Goal: Task Accomplishment & Management: Complete application form

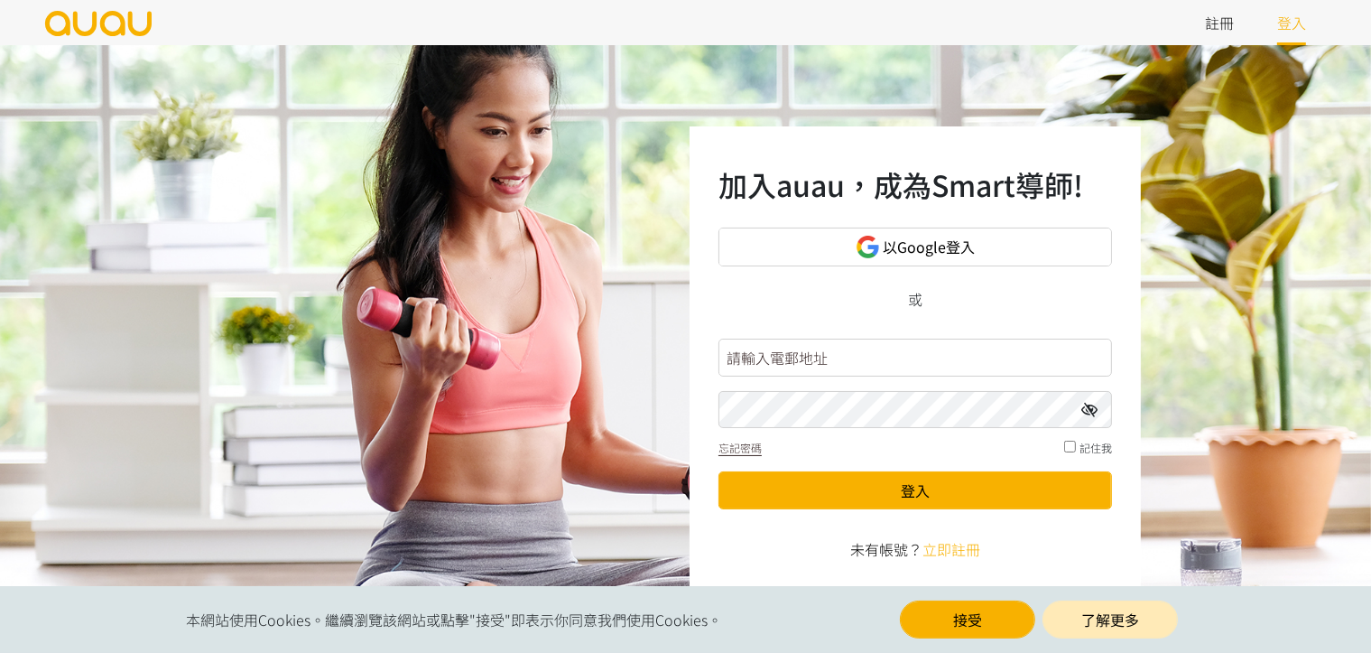
click at [738, 365] on input "text" at bounding box center [916, 358] width 394 height 38
type input "[EMAIL_ADDRESS][DOMAIN_NAME]"
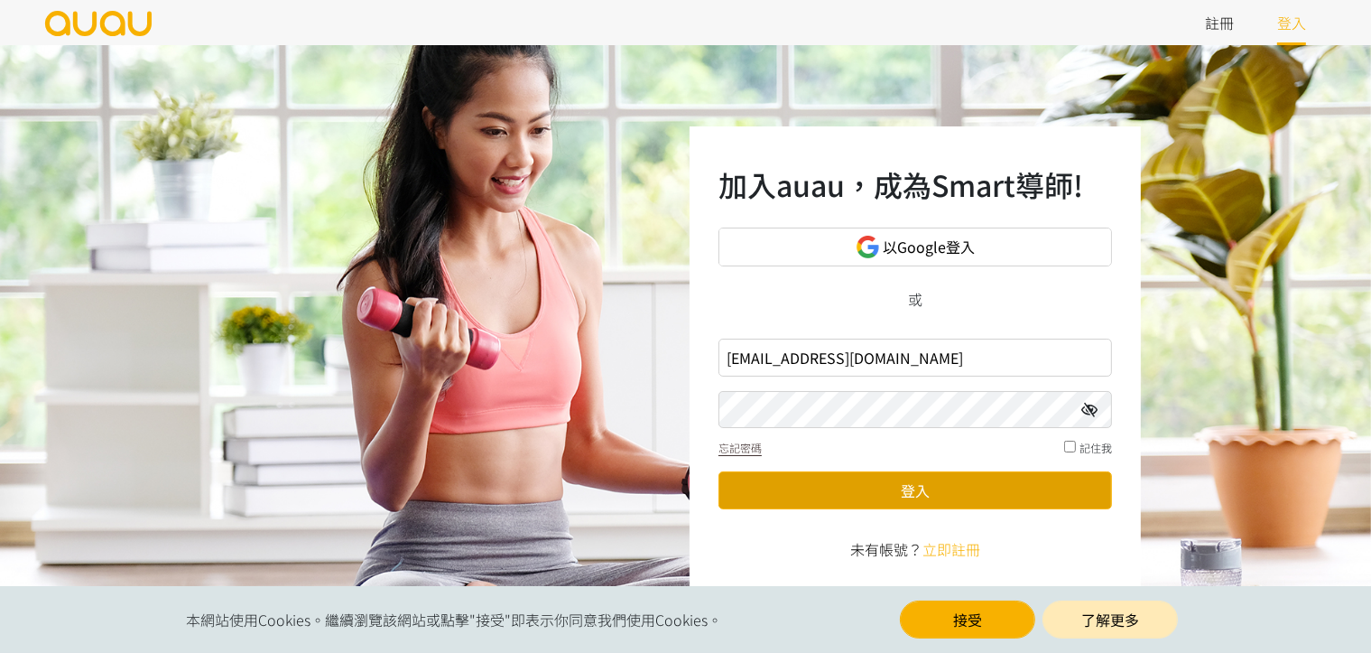
click at [851, 487] on button "登入" at bounding box center [916, 490] width 394 height 38
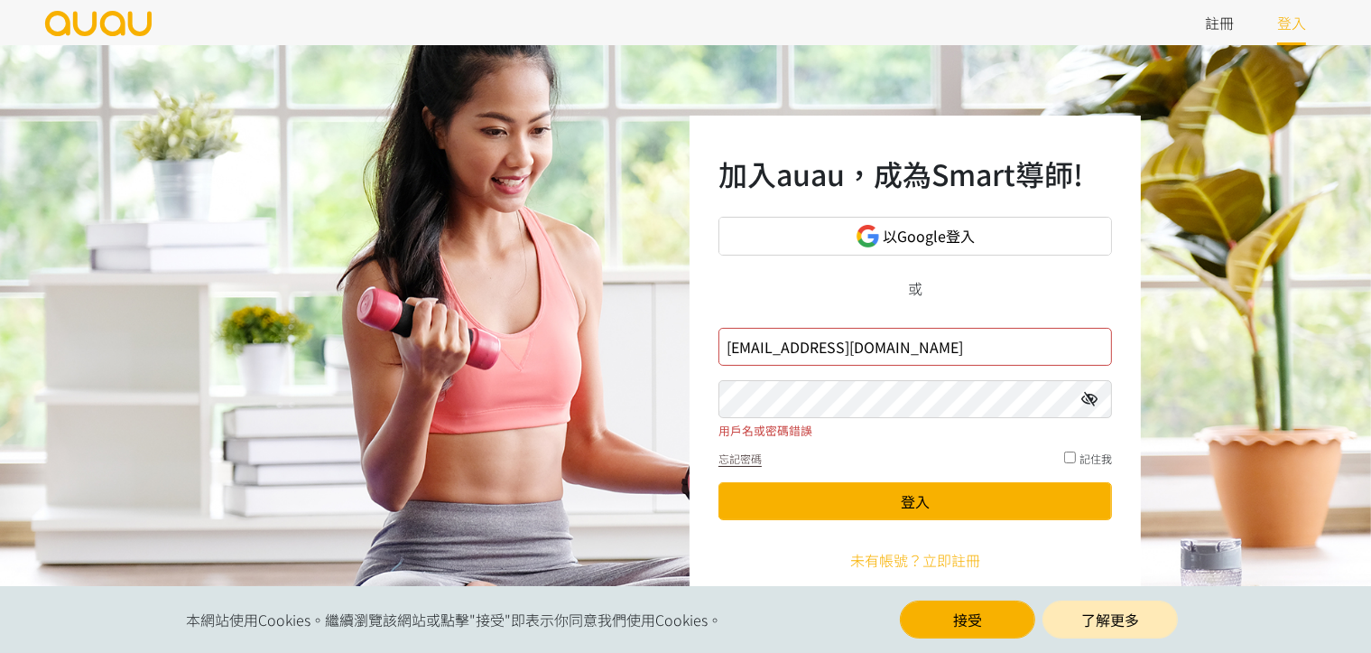
click at [892, 558] on link "未有帳號？ 立即註冊" at bounding box center [916, 560] width 130 height 22
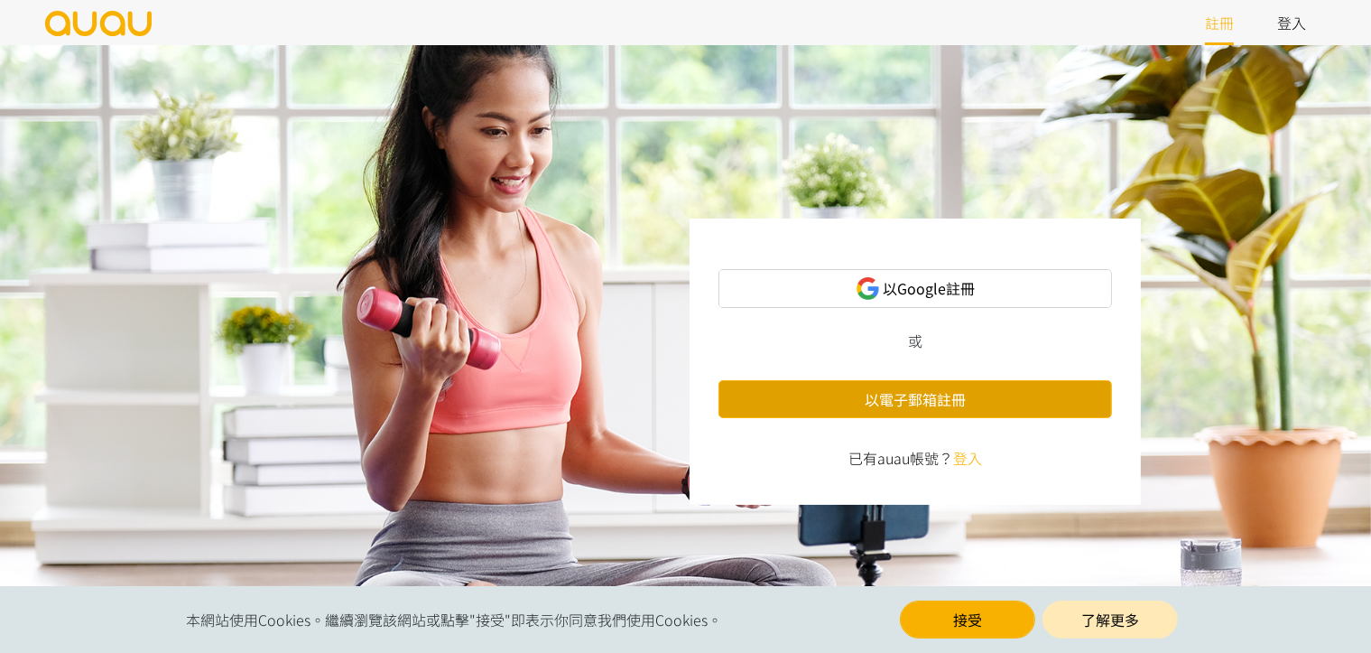
click at [928, 403] on button "以電子郵箱註冊" at bounding box center [916, 399] width 394 height 38
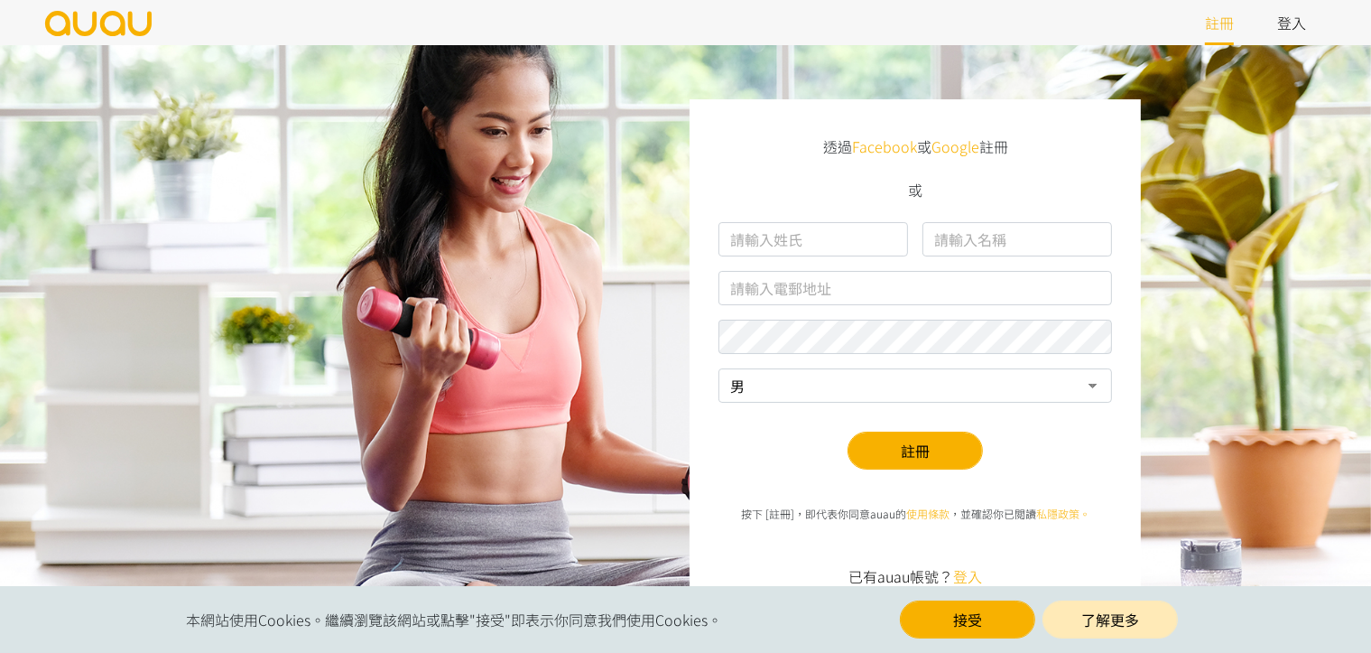
click at [811, 241] on input "text" at bounding box center [814, 239] width 190 height 34
type input "Wang"
click at [938, 245] on input "text" at bounding box center [1018, 239] width 190 height 34
type input "Y"
type input "Wan Yu"
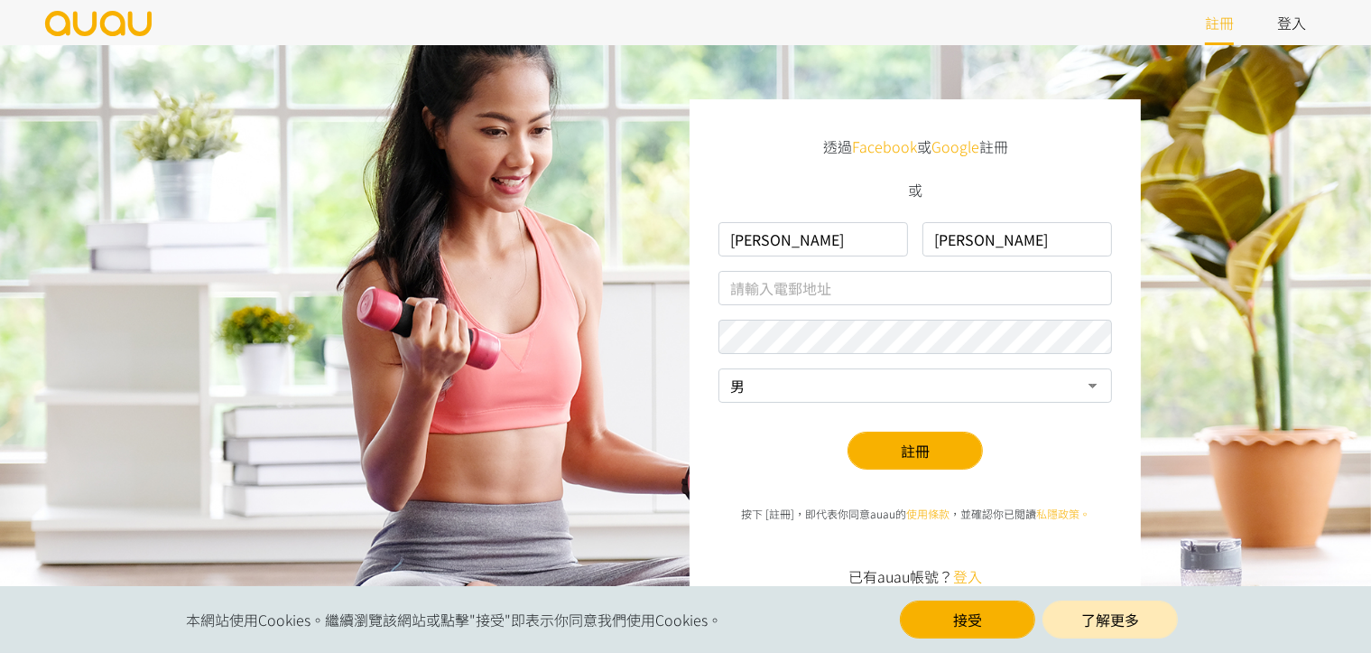
click at [907, 283] on input "text" at bounding box center [916, 288] width 394 height 34
type input "melissalin7937@gmail.com"
click at [1095, 393] on select "男 女" at bounding box center [916, 385] width 394 height 34
select select "1"
click at [719, 368] on select "男 女" at bounding box center [916, 385] width 394 height 34
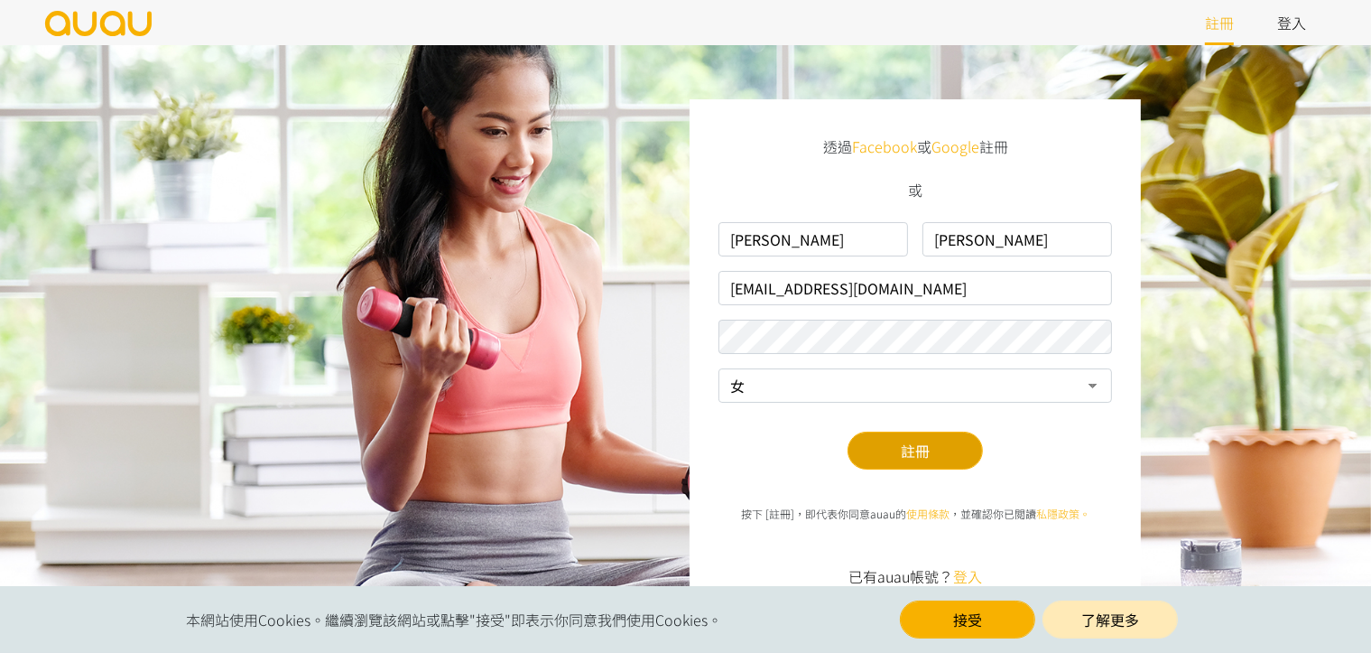
click at [950, 442] on button "註冊" at bounding box center [915, 451] width 135 height 38
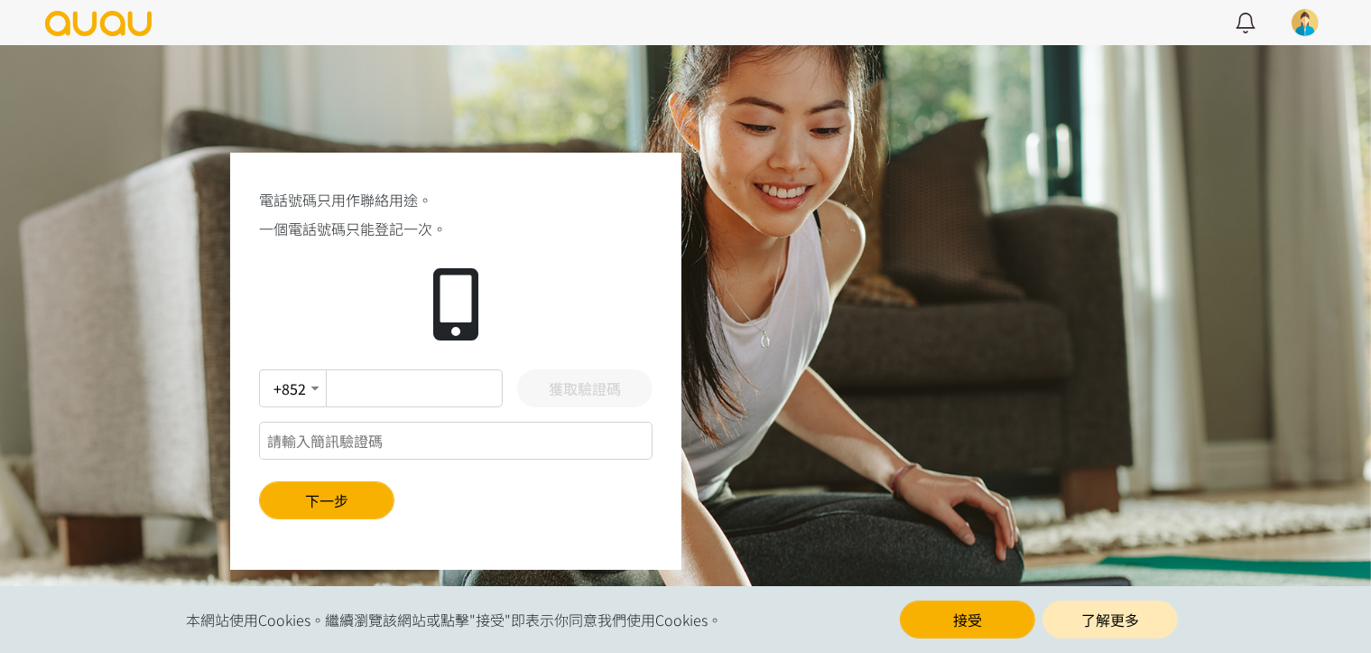
click at [424, 395] on input "text" at bounding box center [414, 388] width 177 height 38
click at [314, 390] on select "+852 +853 +886 +86" at bounding box center [292, 388] width 67 height 38
select select "886"
click at [259, 369] on select "+852 +853 +886 +86" at bounding box center [292, 388] width 67 height 38
click at [348, 388] on input "text" at bounding box center [414, 388] width 177 height 38
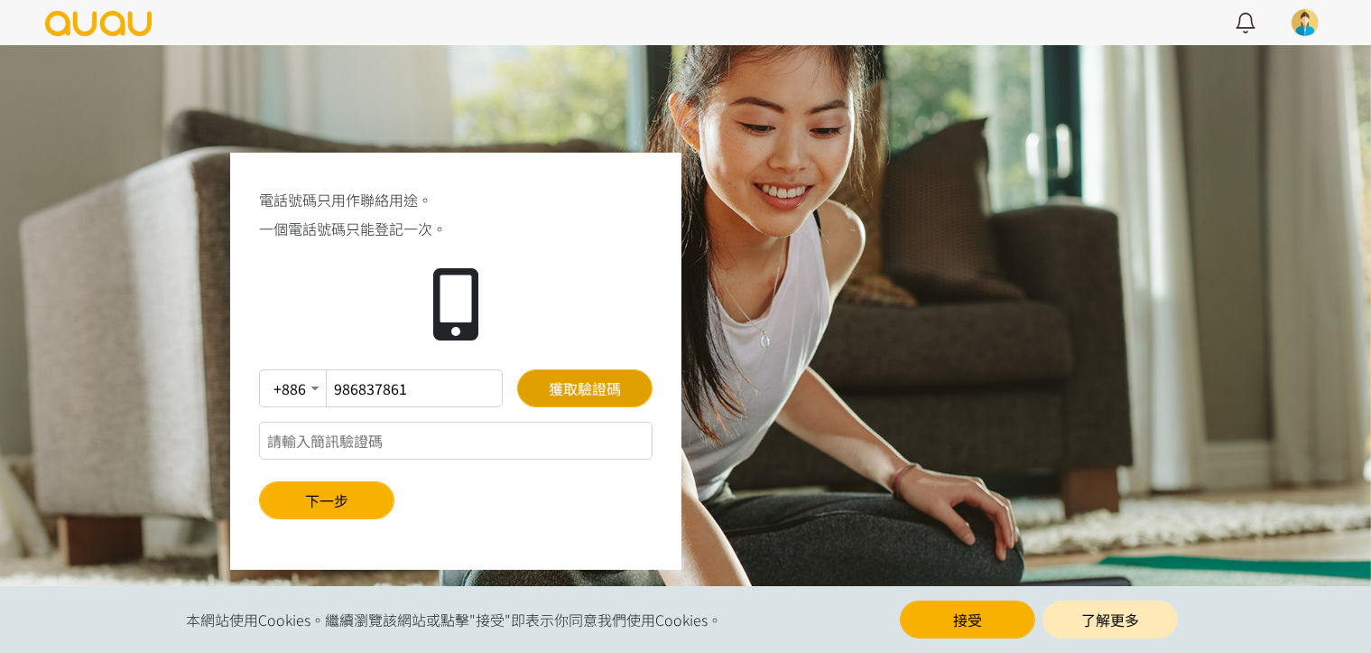
click at [571, 395] on button "獲取驗證碼" at bounding box center [584, 388] width 135 height 38
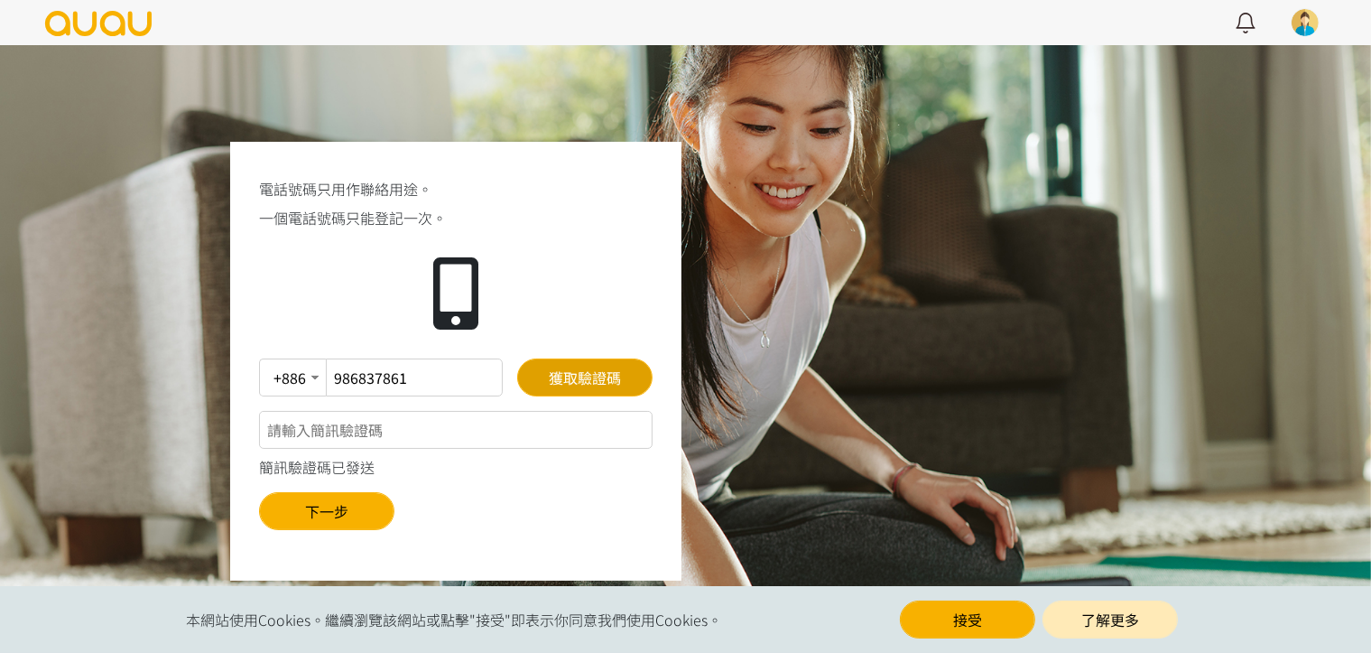
click at [569, 370] on button "獲取驗證碼" at bounding box center [584, 377] width 135 height 38
click at [334, 378] on input "986837861" at bounding box center [414, 377] width 177 height 38
type input "0986837861"
click at [558, 378] on button "獲取驗證碼" at bounding box center [584, 377] width 135 height 38
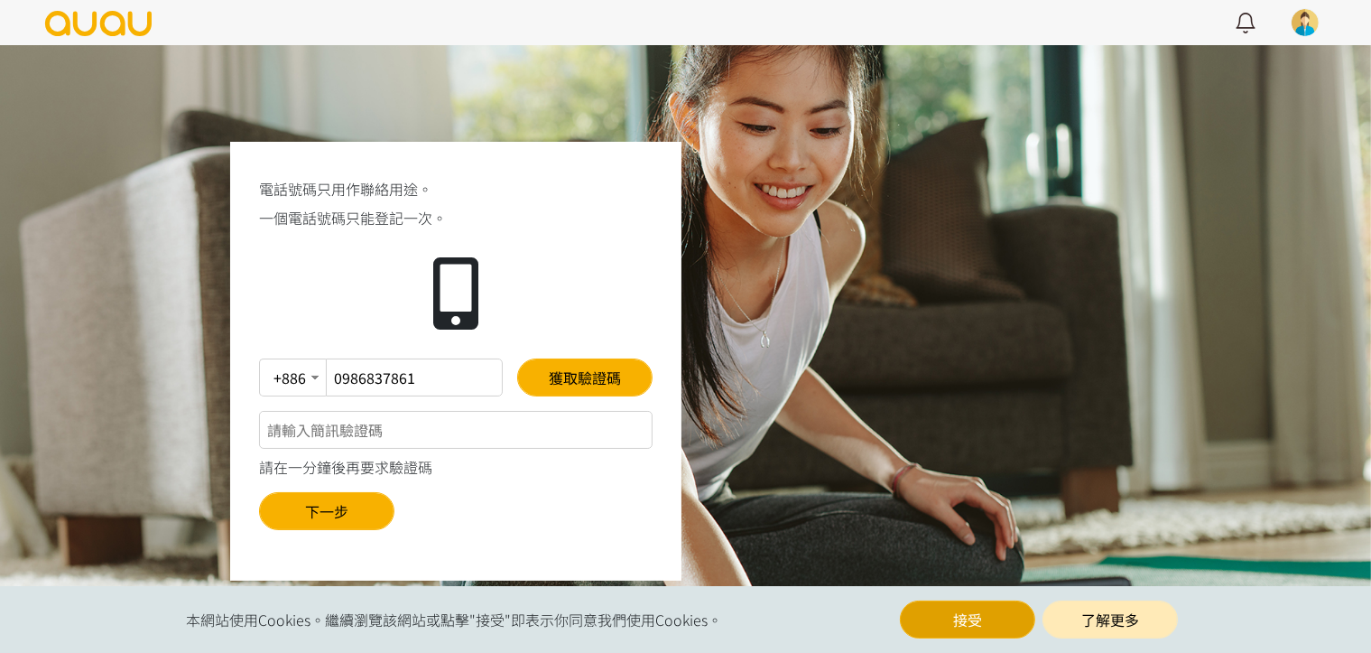
click at [962, 624] on button "接受" at bounding box center [967, 619] width 135 height 38
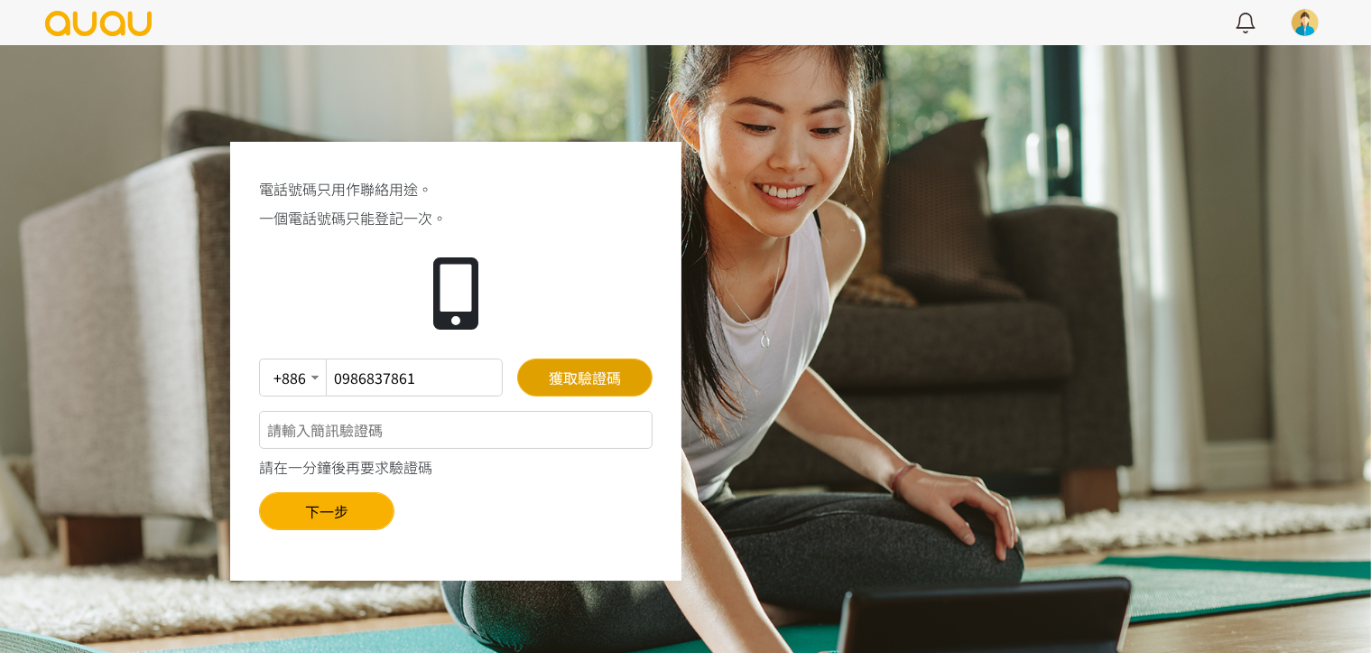
click at [583, 381] on button "獲取驗證碼" at bounding box center [584, 377] width 135 height 38
click at [394, 442] on input "text" at bounding box center [456, 430] width 394 height 38
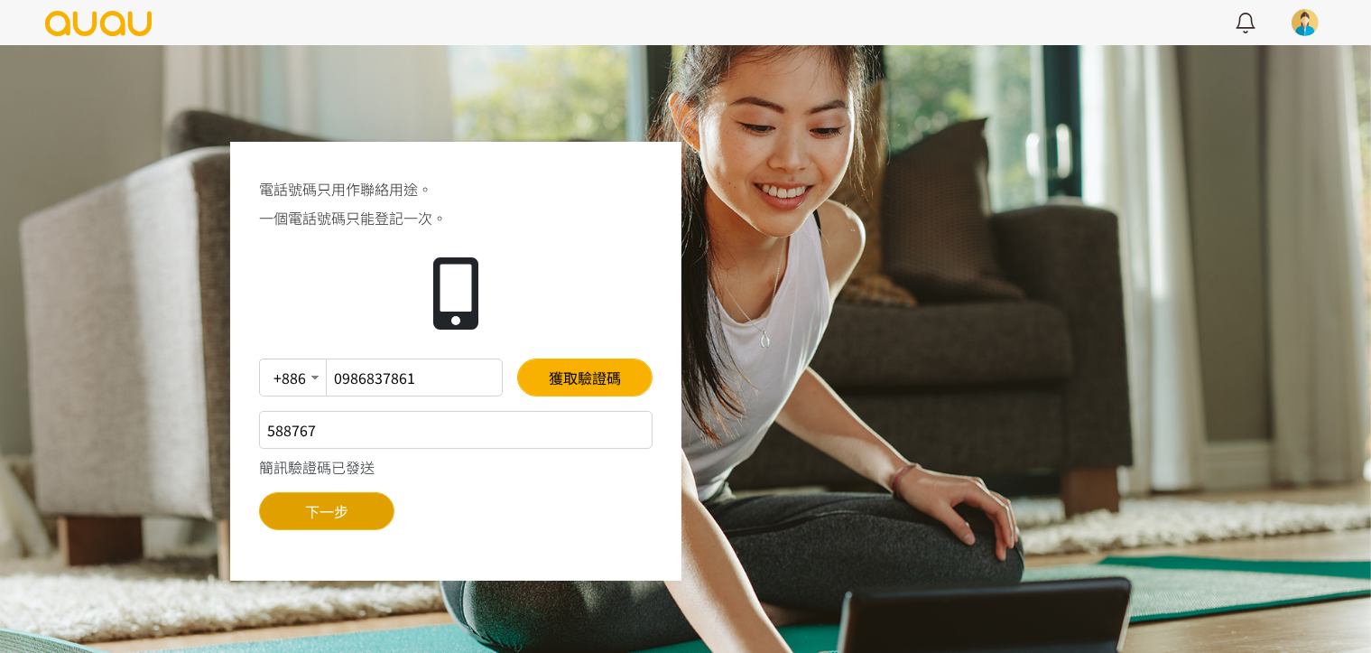
type input "588767"
click at [372, 499] on button "下一步" at bounding box center [326, 511] width 135 height 38
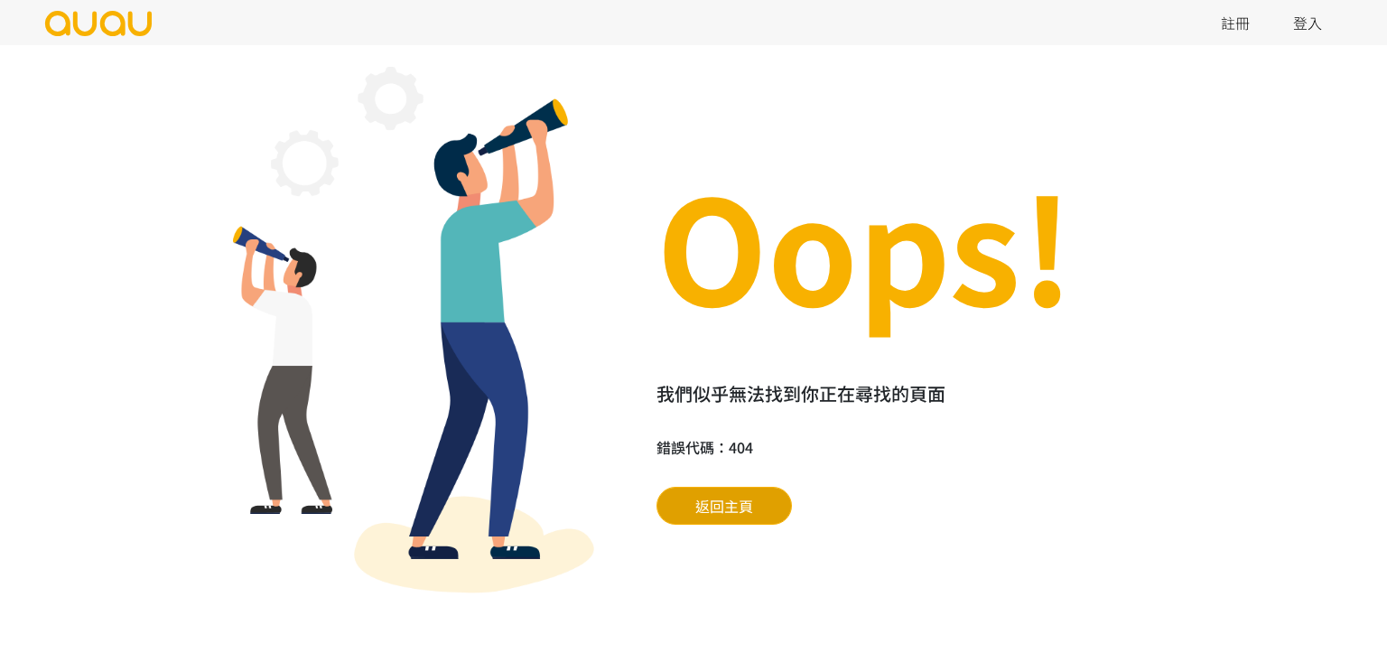
click at [724, 507] on span "返回主頁" at bounding box center [724, 506] width 58 height 22
